Goal: Task Accomplishment & Management: Complete application form

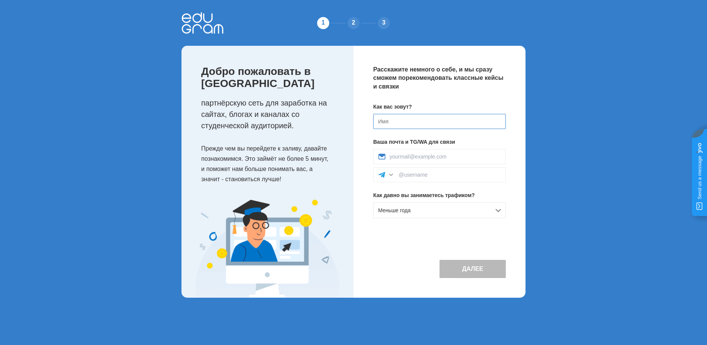
click at [394, 123] on input at bounding box center [439, 121] width 133 height 15
type input "F"
type input "Акмаль"
click at [407, 158] on input at bounding box center [444, 157] width 111 height 6
type input "akmalyu58@gmail.com"
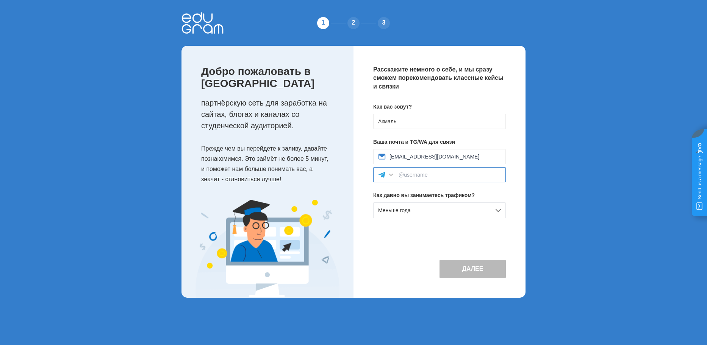
click at [431, 178] on input at bounding box center [449, 175] width 102 height 6
type input "ф"
type input "a"
type input "@"
type input "@akmalyul95"
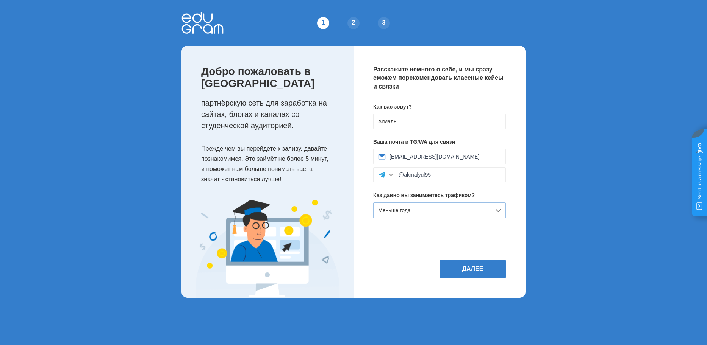
click at [445, 207] on div "Меньше года" at bounding box center [439, 211] width 133 height 16
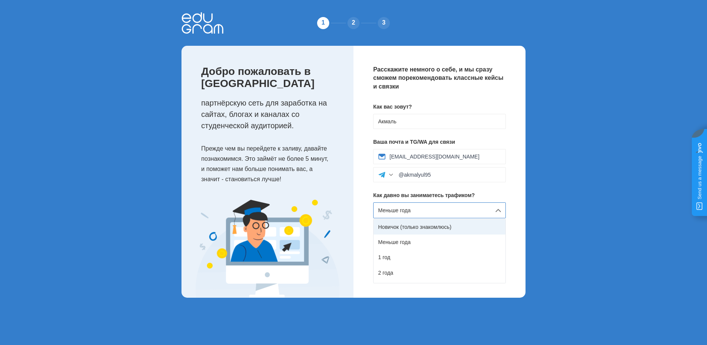
click at [440, 230] on div "Новичок (только знакомлюсь)" at bounding box center [439, 227] width 132 height 15
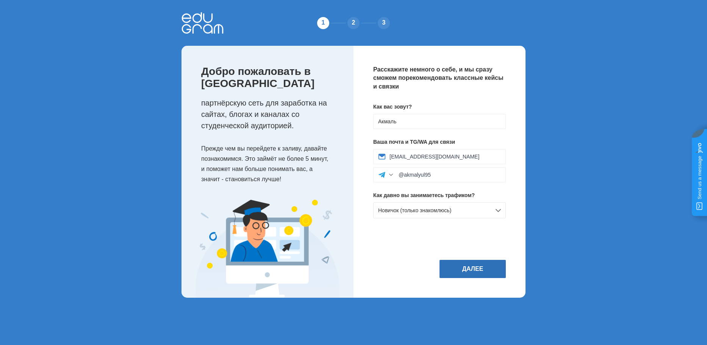
click at [463, 264] on button "Далее" at bounding box center [472, 269] width 66 height 18
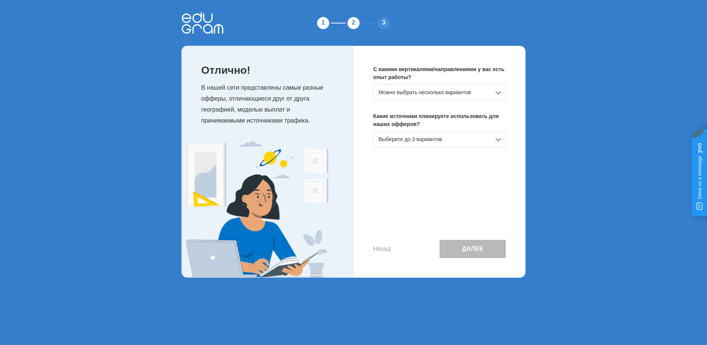
click at [437, 93] on div "Можно выбрать несколько вариантов" at bounding box center [439, 92] width 133 height 16
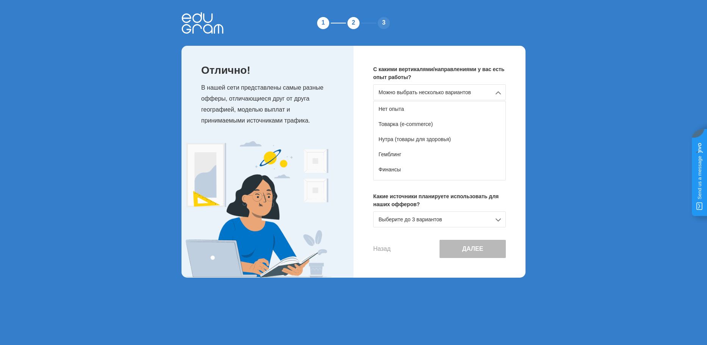
click at [557, 95] on div "1 2 3 Отлично! В нашей сети представлены самые разные офферы, отличающиеся друг…" at bounding box center [353, 145] width 707 height 290
click at [510, 199] on div "С какими вертикалями/направлениями у вас есть опыт работы? Можно выбрать нескол…" at bounding box center [439, 162] width 172 height 232
click at [486, 215] on div "Выберите до 3 вариантов" at bounding box center [439, 220] width 133 height 16
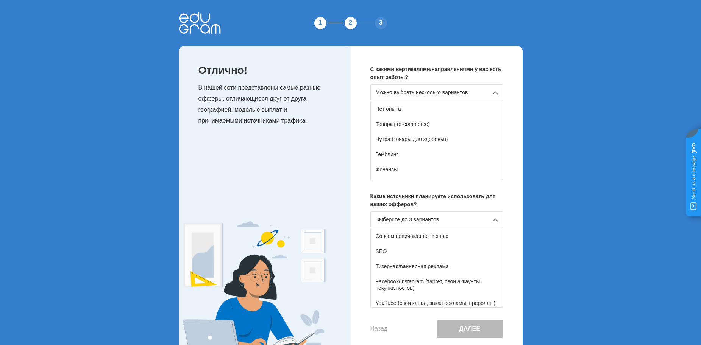
click at [564, 215] on div "1 2 3 Отлично! В нашей сети представлены самые разные офферы, отличающиеся друг…" at bounding box center [350, 185] width 701 height 370
click at [448, 95] on div "Можно выбрать несколько вариантов" at bounding box center [436, 92] width 133 height 16
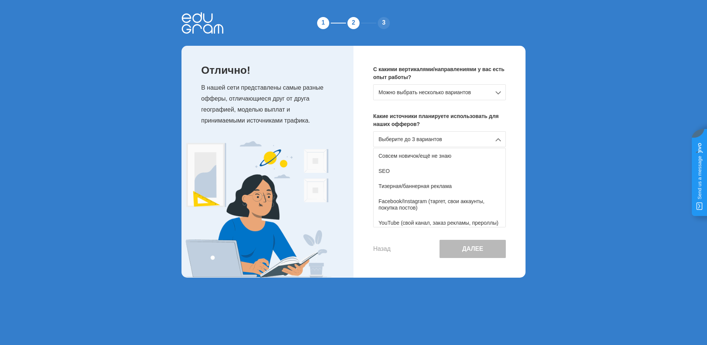
click at [448, 95] on div "Можно выбрать несколько вариантов" at bounding box center [439, 92] width 133 height 16
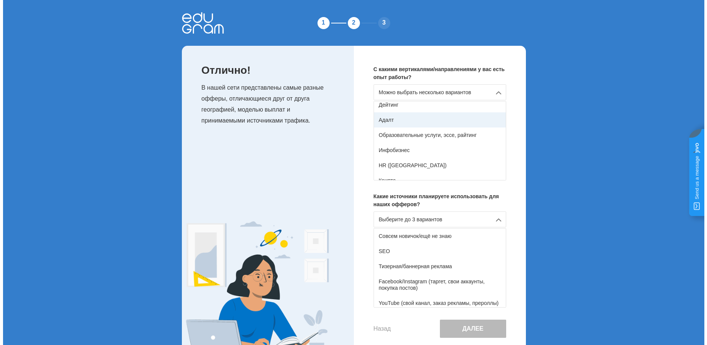
scroll to position [76, 0]
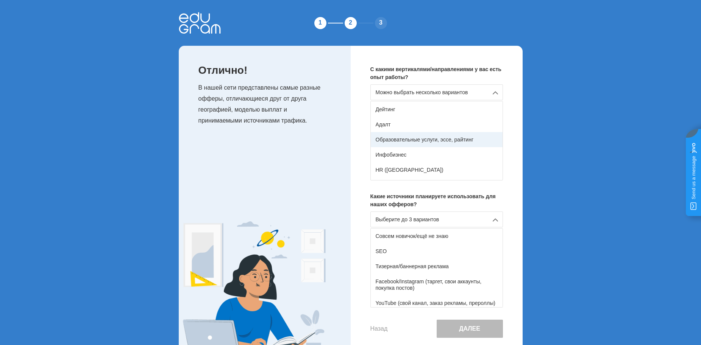
click at [425, 140] on div "Образовательные услуги, эссе, райтинг" at bounding box center [437, 139] width 132 height 15
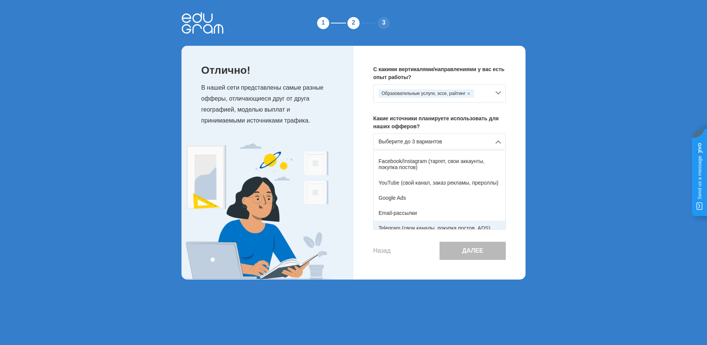
scroll to position [38, 0]
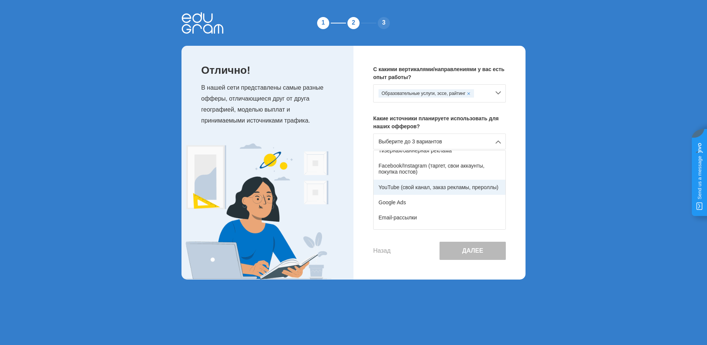
click at [460, 192] on div "YouTube (свой канал, заказ рекламы, прероллы)" at bounding box center [439, 187] width 132 height 15
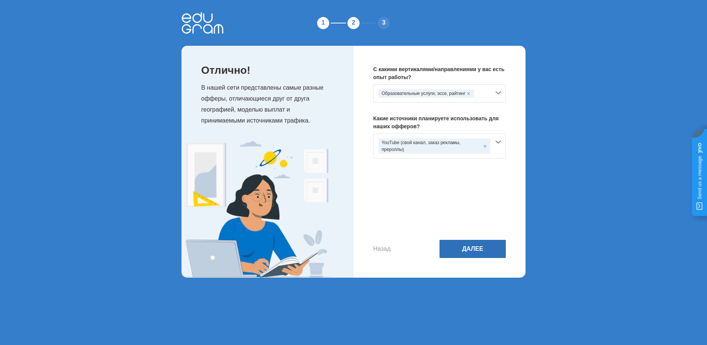
click at [464, 244] on button "Далее" at bounding box center [472, 249] width 66 height 18
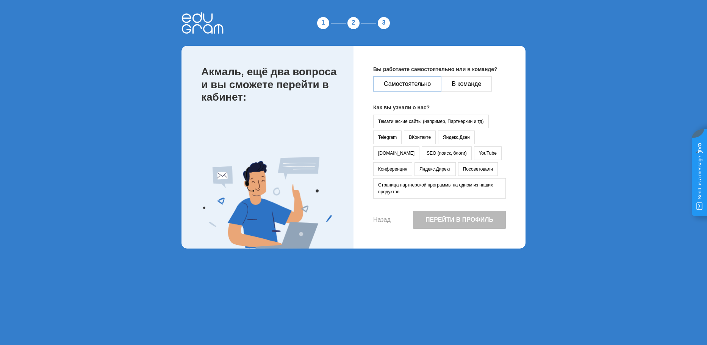
click at [430, 81] on button "Самостоятельно" at bounding box center [407, 84] width 68 height 15
click at [474, 150] on button "YouTube" at bounding box center [488, 154] width 28 height 14
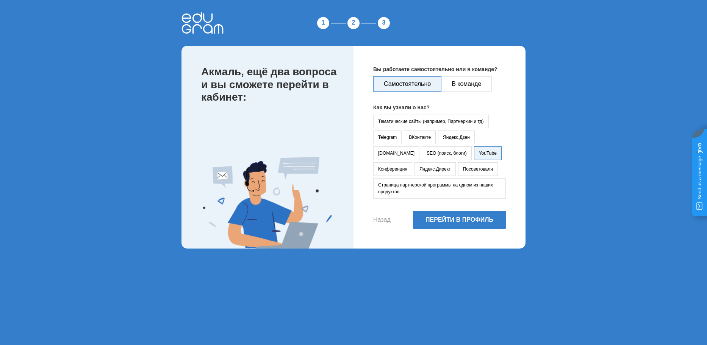
click at [475, 211] on div "Вы работаете самостоятельно или в команде? Самостоятельно В команде Как вы узна…" at bounding box center [439, 147] width 172 height 203
click at [475, 219] on button "Перейти в профиль" at bounding box center [459, 220] width 93 height 18
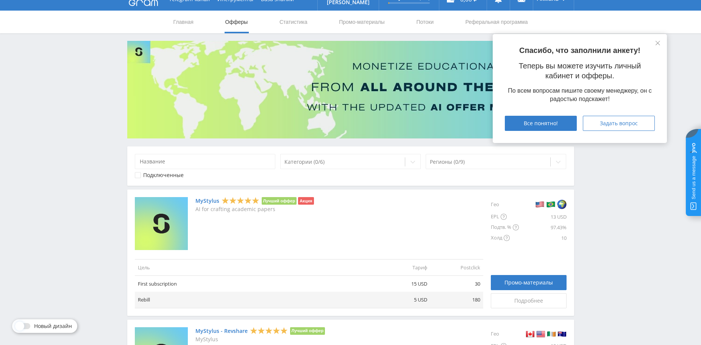
scroll to position [38, 0]
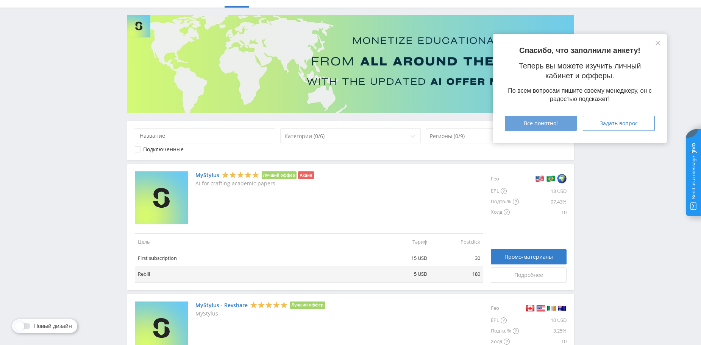
click at [564, 124] on div "Все понятно!" at bounding box center [540, 123] width 53 height 6
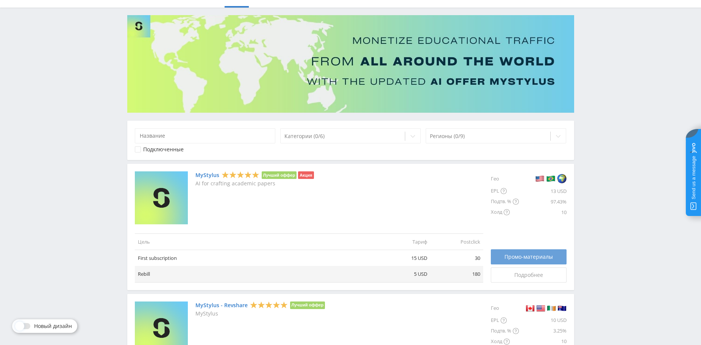
click at [548, 255] on span "Промо-материалы" at bounding box center [529, 257] width 48 height 6
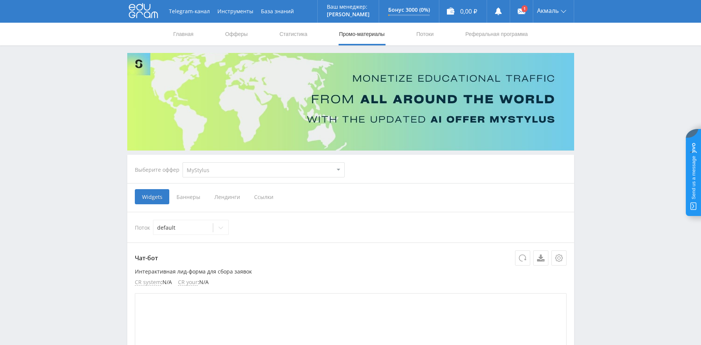
click at [262, 200] on span "Ссылки" at bounding box center [264, 196] width 34 height 15
click at [0, 0] on input "Ссылки" at bounding box center [0, 0] width 0 height 0
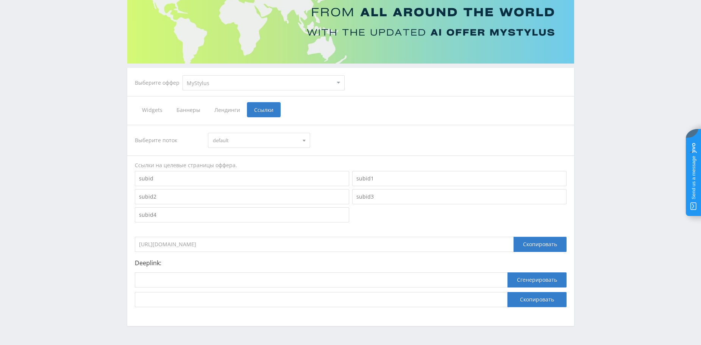
scroll to position [110, 0]
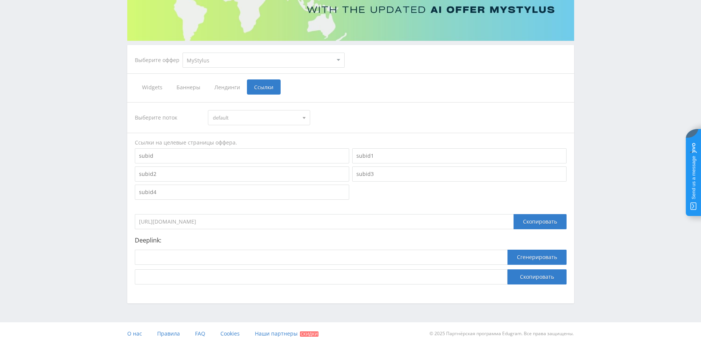
click at [270, 224] on input "[URL][DOMAIN_NAME]" at bounding box center [324, 221] width 379 height 15
click at [537, 219] on div "Скопировать" at bounding box center [540, 221] width 53 height 15
click at [280, 251] on input at bounding box center [321, 257] width 373 height 15
click at [530, 223] on div "Скопировать" at bounding box center [540, 221] width 53 height 15
click at [311, 236] on div "Выберите поток default default Ссылки на целевые страницы оффера. [URL][DOMAIN_…" at bounding box center [351, 193] width 432 height 183
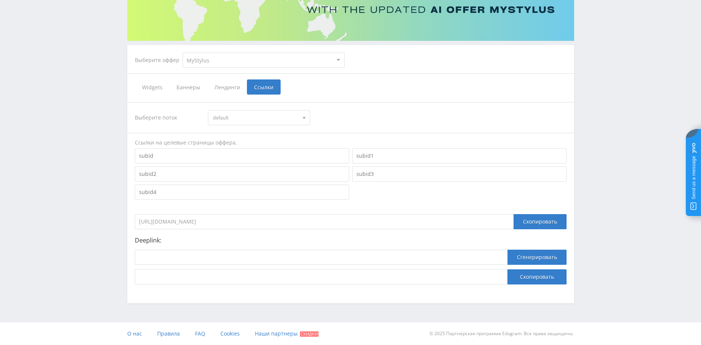
drag, startPoint x: 251, startPoint y: 224, endPoint x: 137, endPoint y: 211, distance: 114.4
click at [137, 211] on div "[URL][DOMAIN_NAME] Скопировать" at bounding box center [351, 220] width 432 height 19
click at [553, 253] on button "Сгенерировать" at bounding box center [537, 257] width 59 height 15
click at [523, 225] on div "Скопировать" at bounding box center [540, 221] width 53 height 15
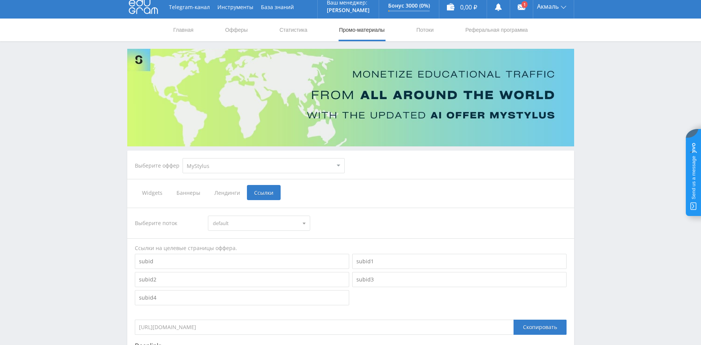
scroll to position [0, 0]
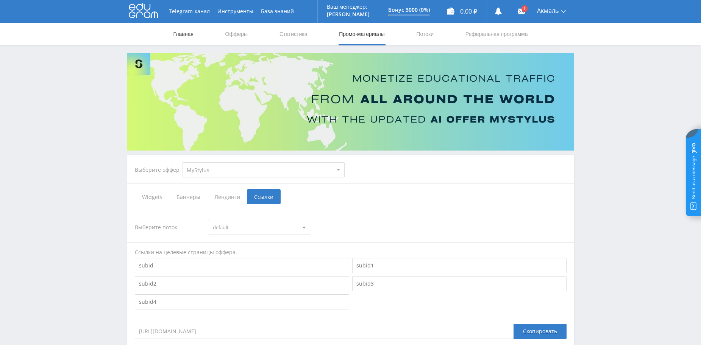
click at [178, 33] on link "Главная" at bounding box center [184, 34] width 22 height 23
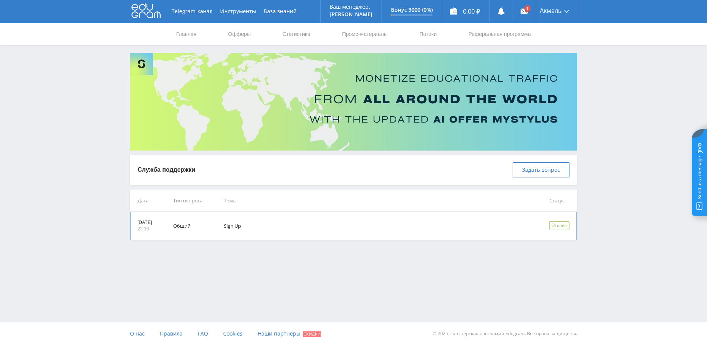
click at [561, 227] on div "Открыт" at bounding box center [559, 226] width 20 height 9
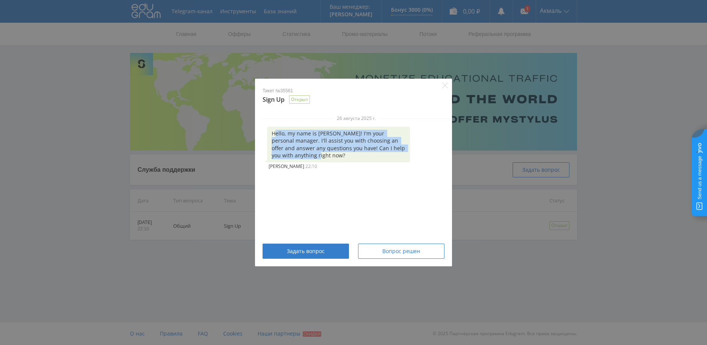
drag, startPoint x: 274, startPoint y: 133, endPoint x: 361, endPoint y: 155, distance: 89.9
click at [361, 155] on div "Hello, my name is Alex! I'm your personal manager. I'll assist you with choosin…" at bounding box center [338, 145] width 143 height 36
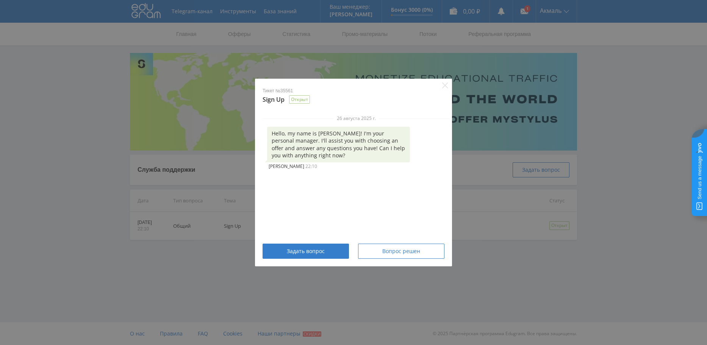
click at [360, 172] on div "26 августа 2025 г. Hello, my name is Alex! I'm your personal manager. I'll assi…" at bounding box center [356, 174] width 203 height 119
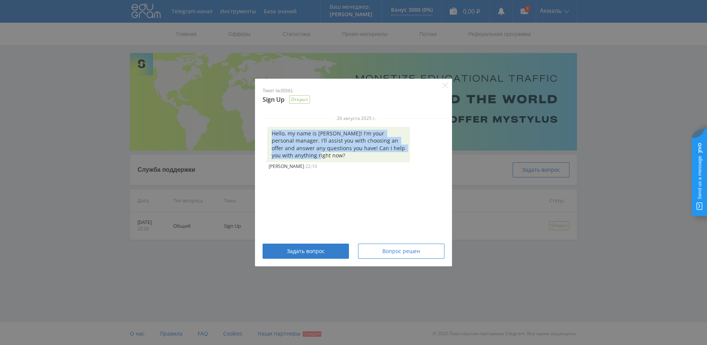
drag, startPoint x: 272, startPoint y: 131, endPoint x: 345, endPoint y: 159, distance: 78.4
click at [345, 159] on div "Hello, my name is Alex! I'm your personal manager. I'll assist you with choosin…" at bounding box center [338, 145] width 143 height 36
copy div "Hello, my name is Alex! I'm your personal manager. I'll assist you with choosin…"
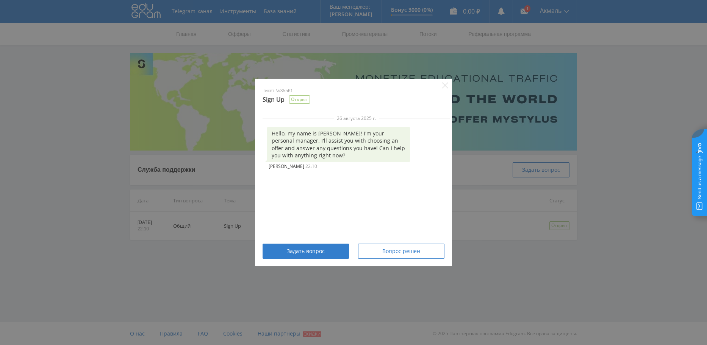
click at [334, 203] on div "26 августа 2025 г. Hello, my name is Alex! I'm your personal manager. I'll assi…" at bounding box center [356, 174] width 203 height 119
click at [311, 244] on button "Задать вопрос" at bounding box center [305, 251] width 86 height 15
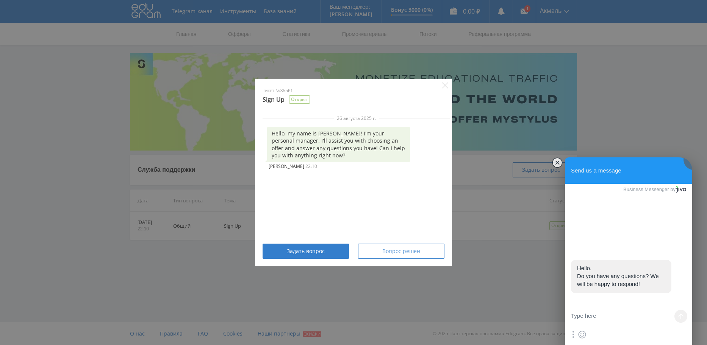
click at [426, 254] on div "Вопрос решен" at bounding box center [400, 251] width 67 height 6
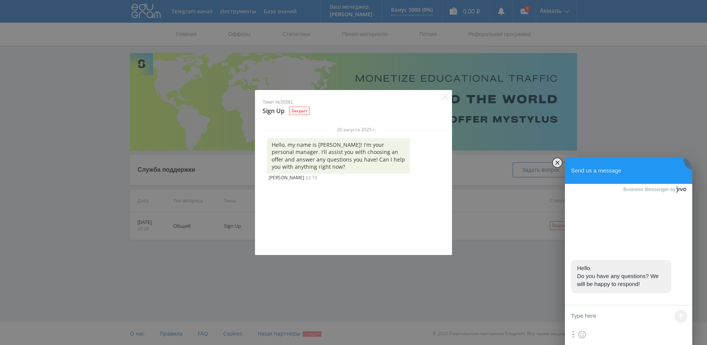
click at [448, 101] on div "Тикет №35561 Sign Up Закрыт" at bounding box center [353, 103] width 197 height 26
click at [433, 98] on div "Тикет №35561 Sign Up Закрыт" at bounding box center [353, 103] width 197 height 26
click at [445, 99] on icon "Close" at bounding box center [445, 97] width 6 height 6
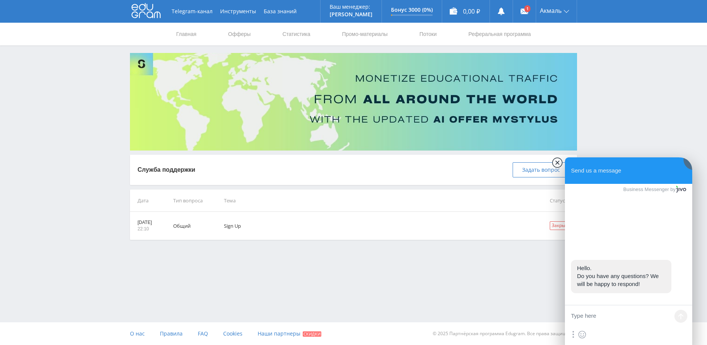
click at [559, 166] on jdiv at bounding box center [557, 163] width 11 height 11
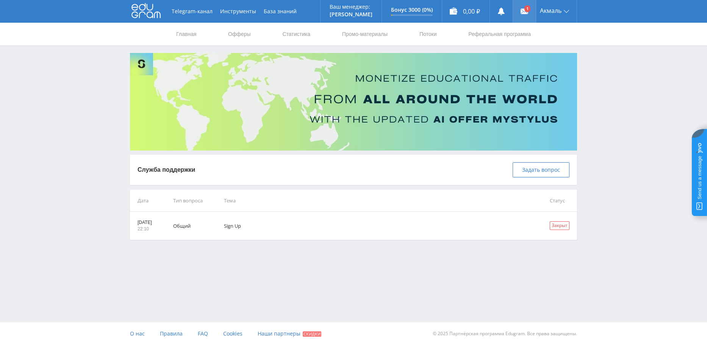
click at [530, 5] on link at bounding box center [524, 11] width 23 height 23
drag, startPoint x: 245, startPoint y: 229, endPoint x: 273, endPoint y: 200, distance: 40.5
click at [273, 200] on table "Дата Тип вопроса Тема Статус 26.08.2025 22:10 Общий Sign Up Закрыт" at bounding box center [353, 215] width 447 height 50
click at [254, 200] on td "Тема" at bounding box center [376, 201] width 326 height 22
click at [241, 223] on td "Sign Up" at bounding box center [376, 226] width 326 height 28
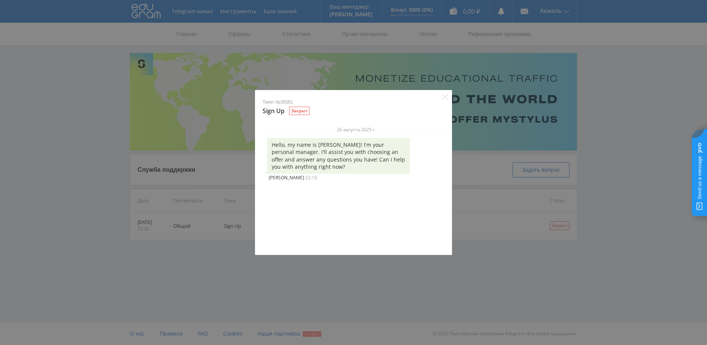
click at [327, 195] on div "26 августа 2025 г. Hello, my name is Alex! I'm your personal manager. I'll assi…" at bounding box center [356, 186] width 203 height 119
click at [380, 266] on div "Тикет №35561 Sign Up Закрыт 26 августа 2025 г. Hello, my name is Alex! I'm your…" at bounding box center [353, 172] width 707 height 345
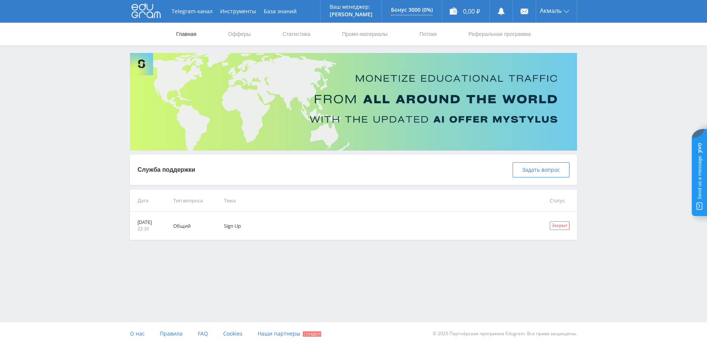
click at [183, 38] on link "Главная" at bounding box center [186, 34] width 22 height 23
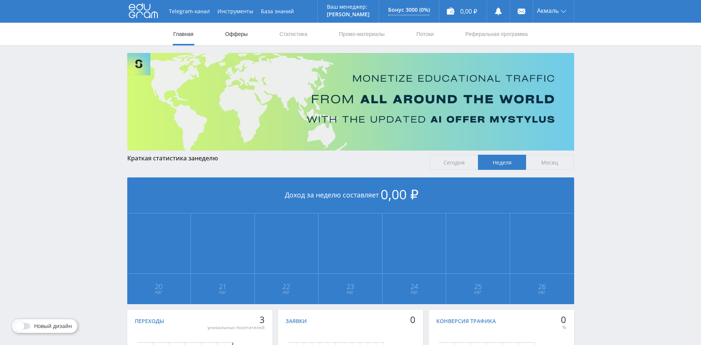
click at [238, 36] on link "Офферы" at bounding box center [237, 34] width 24 height 23
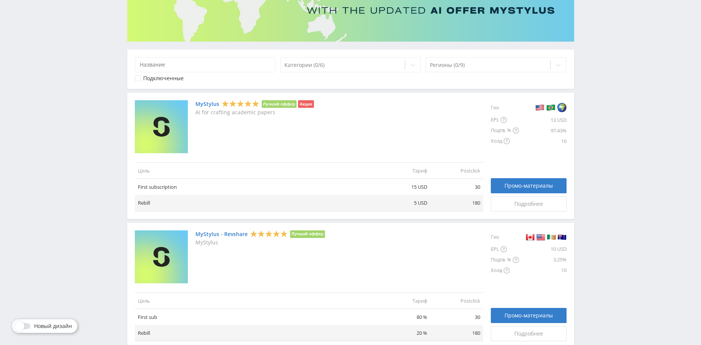
scroll to position [114, 0]
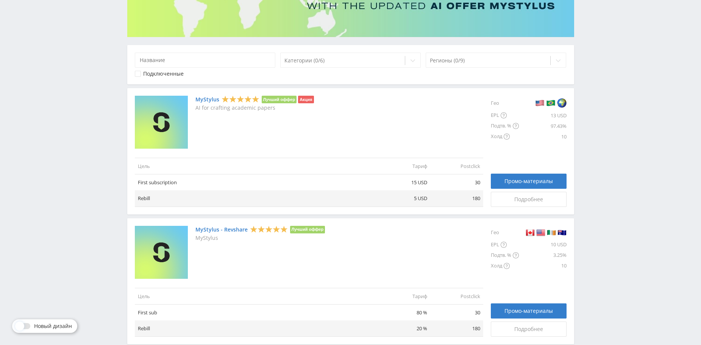
click at [230, 230] on link "MyStylus - Revshare" at bounding box center [221, 230] width 52 height 6
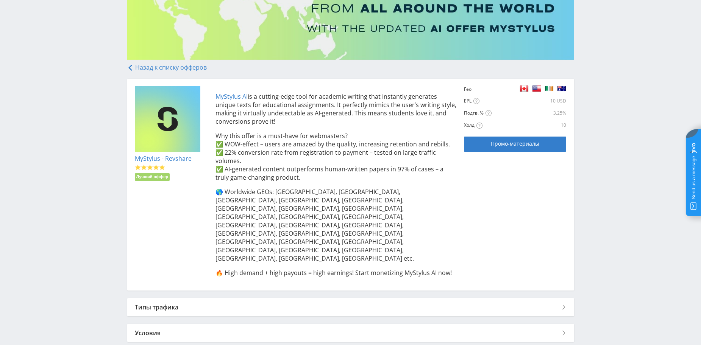
scroll to position [92, 0]
